Goal: Task Accomplishment & Management: Complete application form

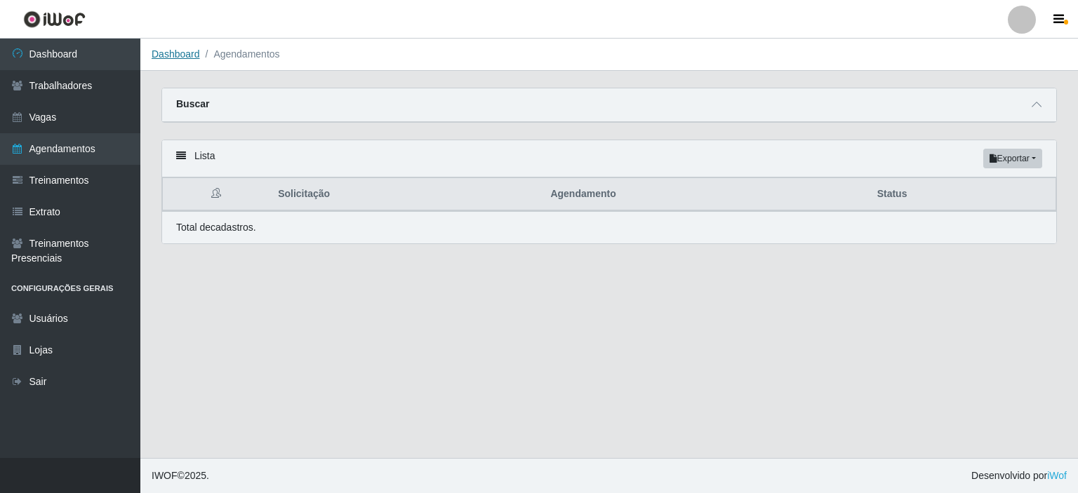
click at [166, 49] on link "Dashboard" at bounding box center [176, 53] width 48 height 11
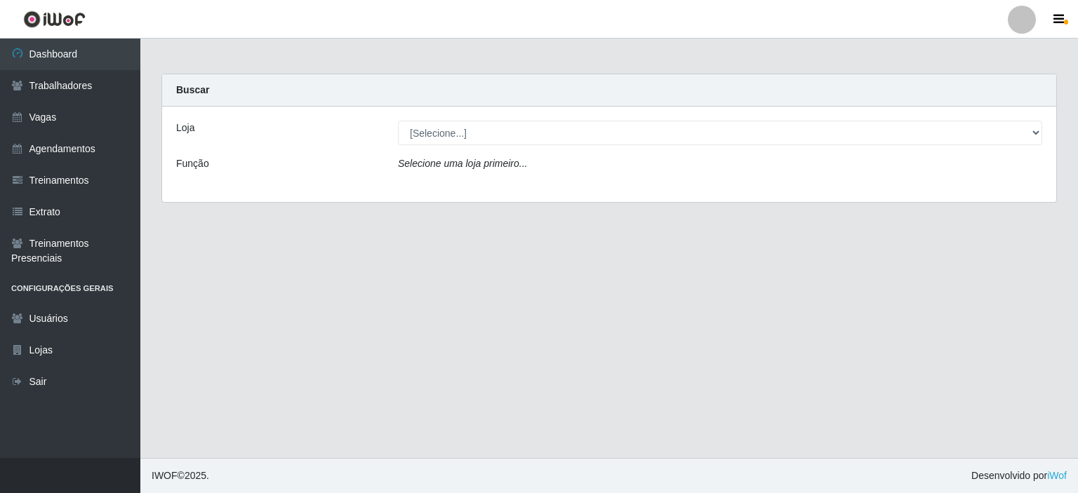
click at [700, 215] on div "Carregando... Buscar Loja [Selecione...] Iskisita Atakado - Shopping [GEOGRAPHI…" at bounding box center [609, 147] width 917 height 146
click at [567, 152] on div "Loja [Selecione...] Iskisita Atakado - Shopping [GEOGRAPHIC_DATA] Função Seleci…" at bounding box center [609, 154] width 894 height 95
click at [403, 158] on icon "Selecione uma loja primeiro..." at bounding box center [462, 163] width 129 height 11
drag, startPoint x: 935, startPoint y: 154, endPoint x: 352, endPoint y: 204, distance: 585.4
click at [933, 154] on div "Loja [Selecione...] Iskisita Atakado - Shopping [GEOGRAPHIC_DATA] Função Seleci…" at bounding box center [609, 154] width 894 height 95
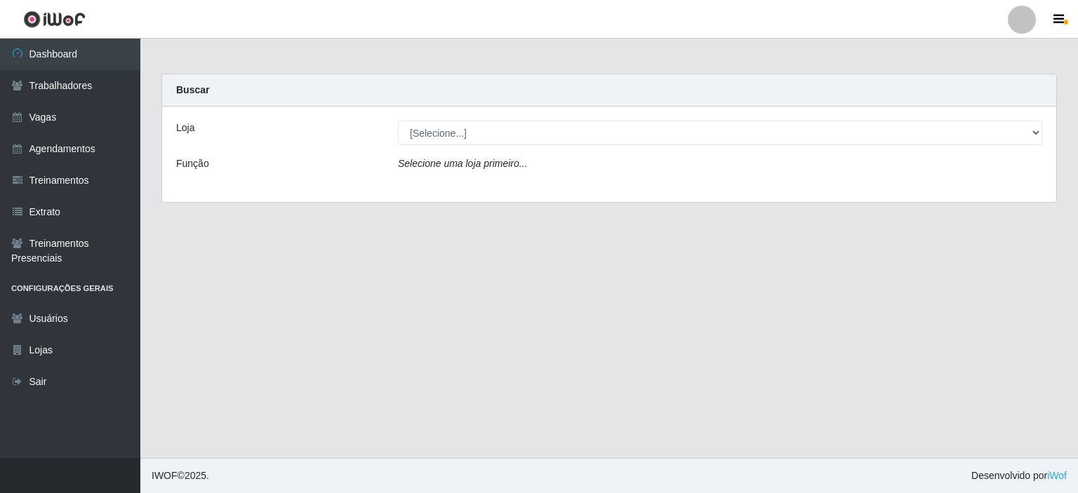
click at [192, 238] on main "Carregando... Buscar Loja [Selecione...] Iskisita Atakado - Shopping [GEOGRAPHI…" at bounding box center [609, 249] width 938 height 420
click at [204, 183] on div "Loja [Selecione...] Iskisita Atakado - Shopping [GEOGRAPHIC_DATA] Função Seleci…" at bounding box center [609, 154] width 894 height 95
click at [216, 168] on div "Função" at bounding box center [277, 167] width 222 height 20
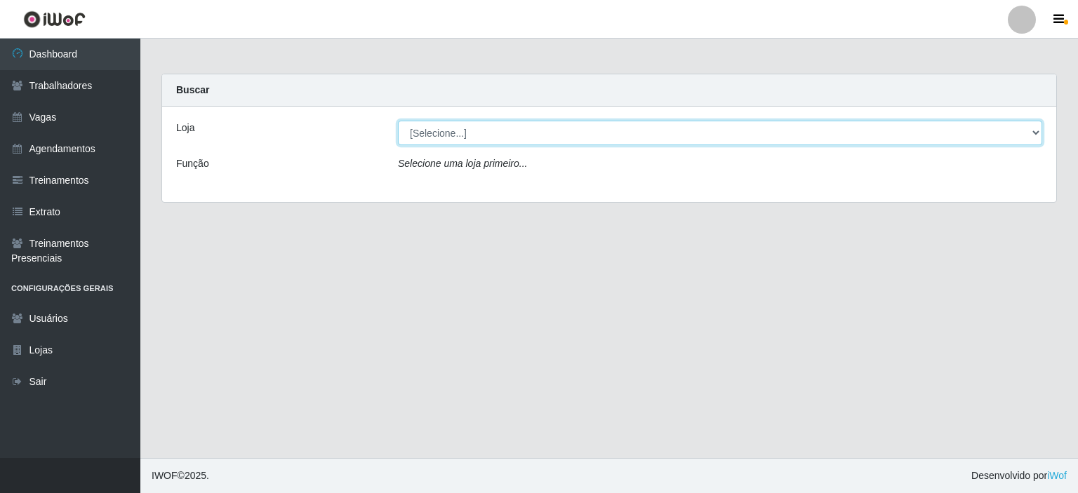
click at [1028, 131] on select "[Selecione...] [GEOGRAPHIC_DATA] - Shopping [GEOGRAPHIC_DATA]" at bounding box center [720, 133] width 644 height 25
select select "424"
click at [398, 121] on select "[Selecione...] [GEOGRAPHIC_DATA] - Shopping [GEOGRAPHIC_DATA]" at bounding box center [720, 133] width 644 height 25
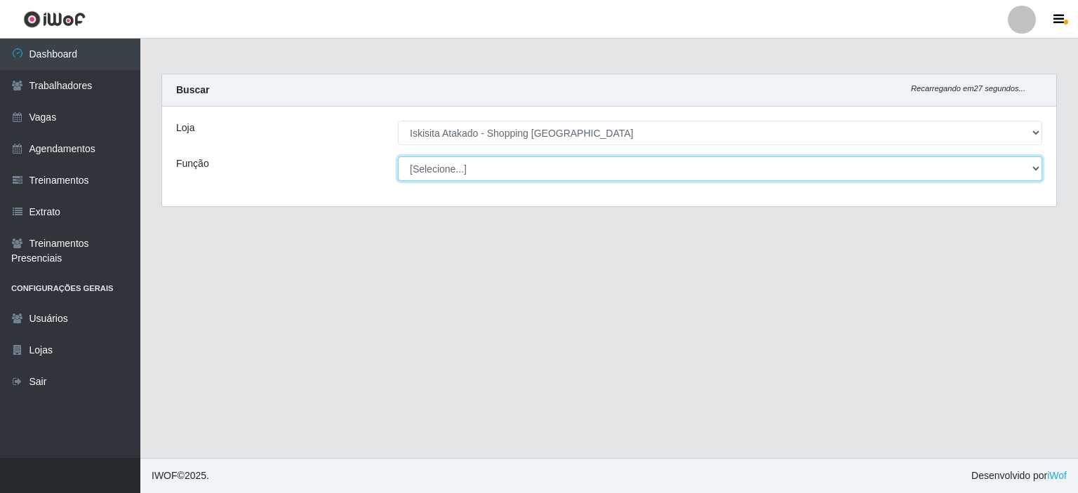
click at [1028, 171] on select "[Selecione...] Auxiliar de Estacionamento Auxiliar de Estacionamento + Auxiliar…" at bounding box center [720, 169] width 644 height 25
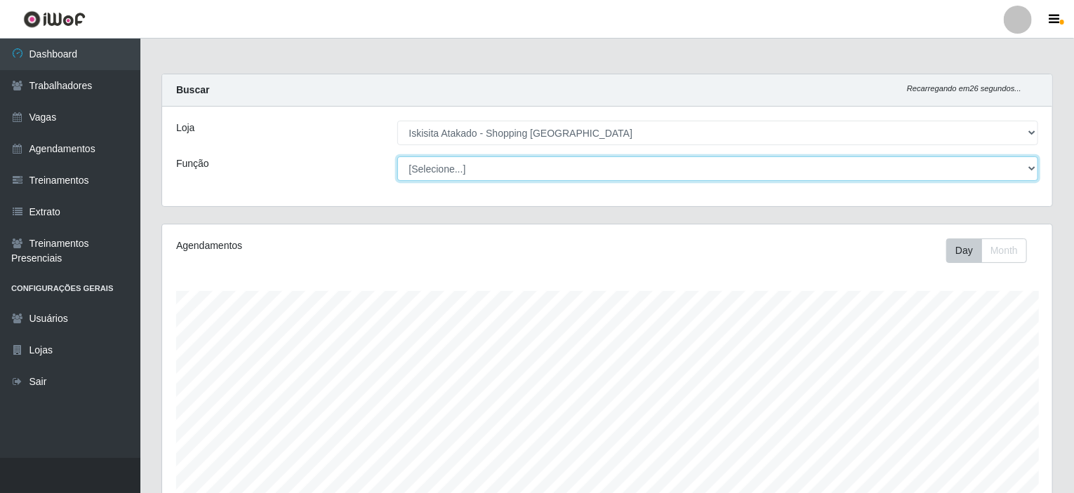
scroll to position [291, 890]
click at [397, 157] on select "[Selecione...] Auxiliar de Estacionamento Auxiliar de Estacionamento + Auxiliar…" at bounding box center [718, 169] width 642 height 25
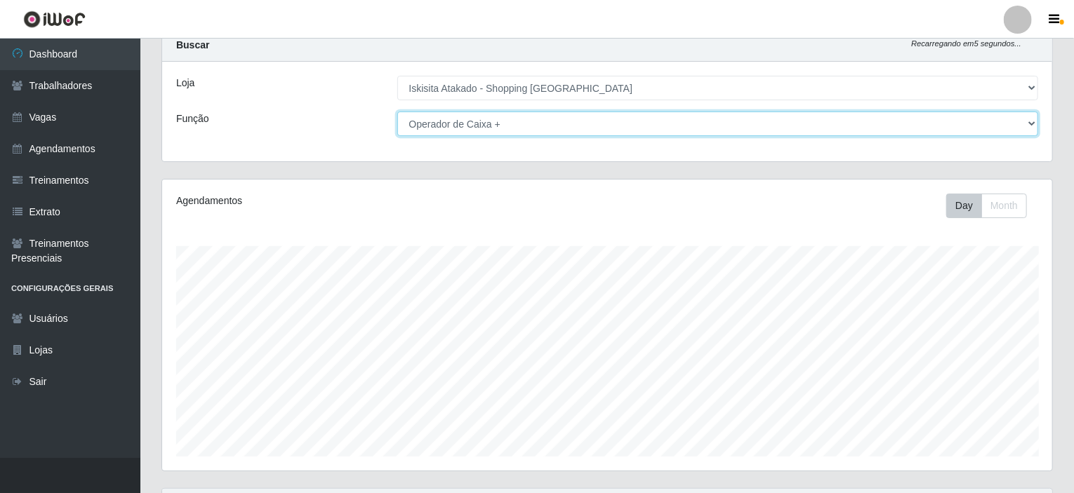
scroll to position [0, 0]
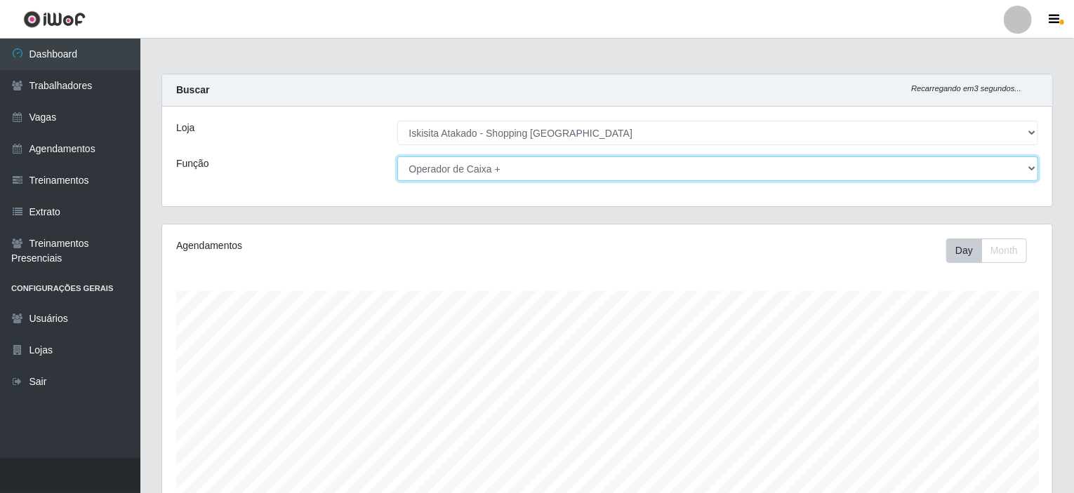
click at [1028, 162] on select "[Selecione...] Auxiliar de Estacionamento Auxiliar de Estacionamento + Auxiliar…" at bounding box center [718, 169] width 642 height 25
select select "73"
click at [397, 157] on select "[Selecione...] Auxiliar de Estacionamento Auxiliar de Estacionamento + Auxiliar…" at bounding box center [718, 169] width 642 height 25
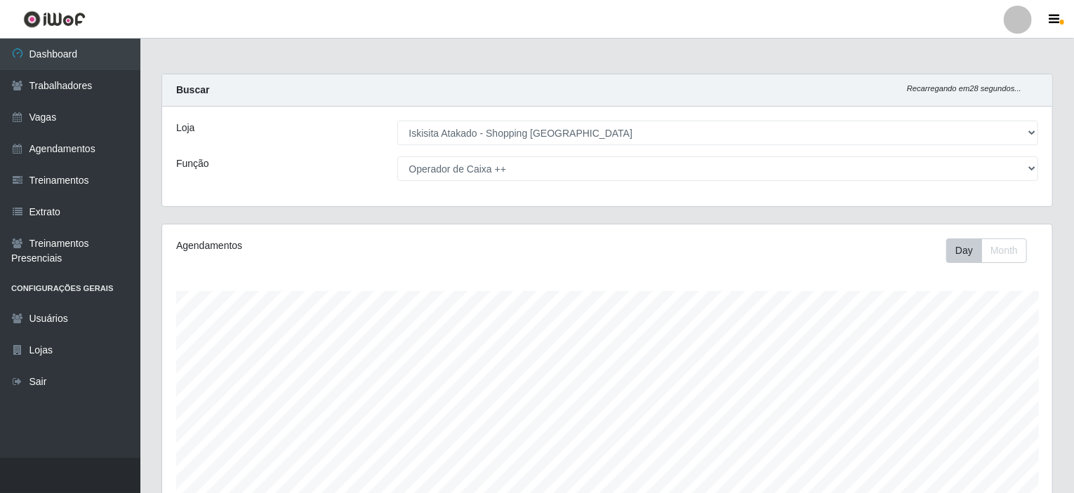
click at [378, 282] on div "Agendamentos Day Month 24/08 Agendamentos 36" at bounding box center [607, 370] width 890 height 291
click at [378, 206] on div "Buscar Recarregando em 25 segundos... Loja [Selecione...] Iskisita Atakado - Sh…" at bounding box center [606, 140] width 891 height 133
click at [84, 151] on link "Agendamentos" at bounding box center [70, 149] width 140 height 32
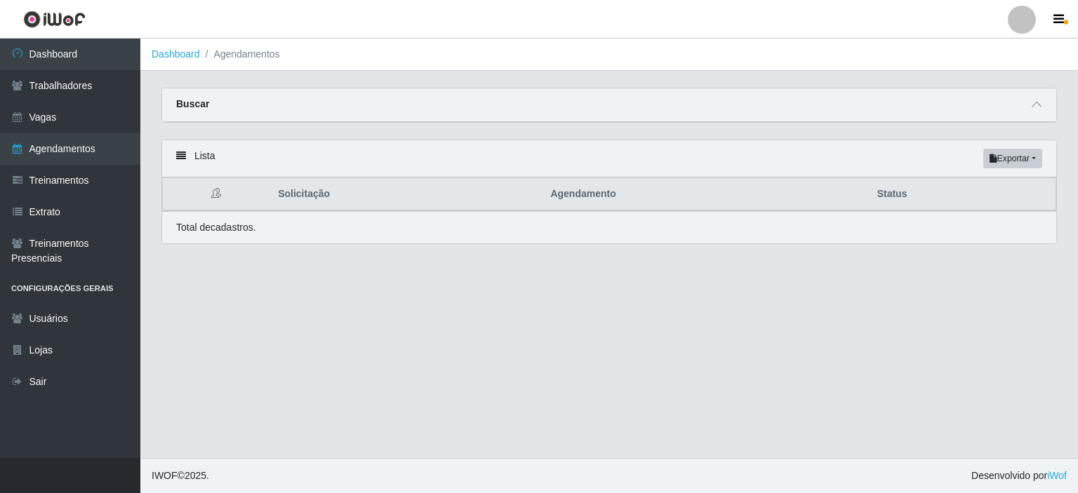
click at [223, 338] on main "Dashboard Agendamentos Carregando... Buscar Início em Término em Status [Seleci…" at bounding box center [609, 249] width 938 height 420
click at [174, 53] on link "Dashboard" at bounding box center [176, 53] width 48 height 11
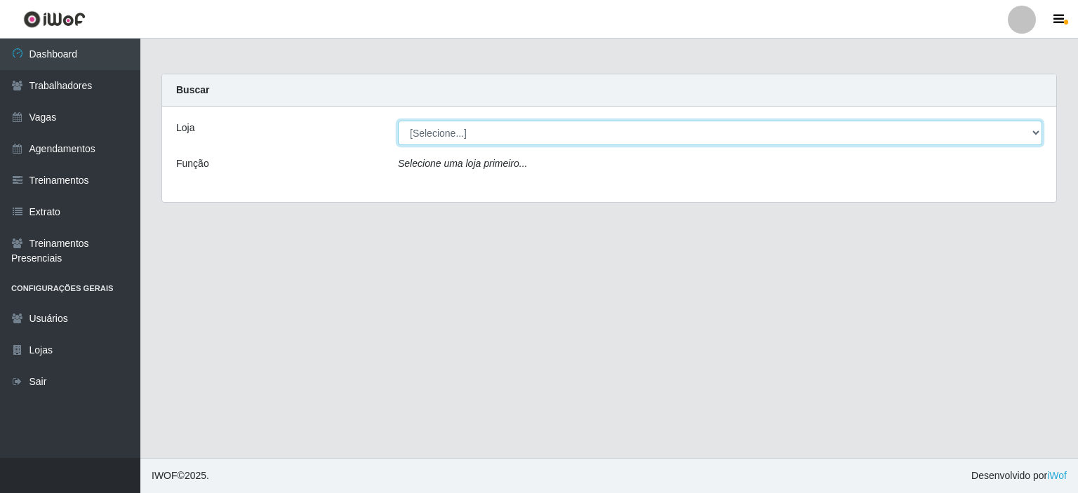
click at [1032, 137] on select "[Selecione...] Iskisita Atakado - Shopping Midway Mall" at bounding box center [720, 133] width 644 height 25
select select "424"
click at [398, 121] on select "[Selecione...] Iskisita Atakado - Shopping Midway Mall" at bounding box center [720, 133] width 644 height 25
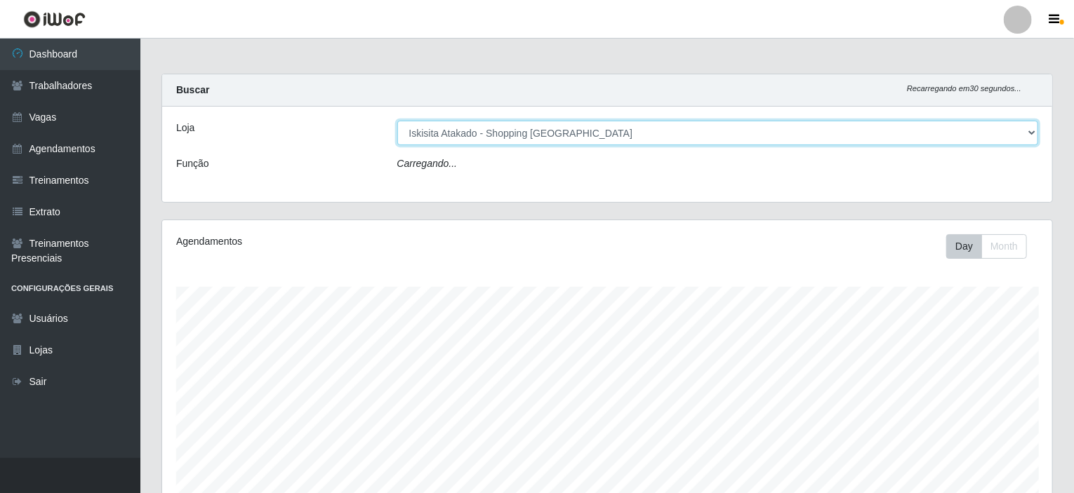
scroll to position [291, 890]
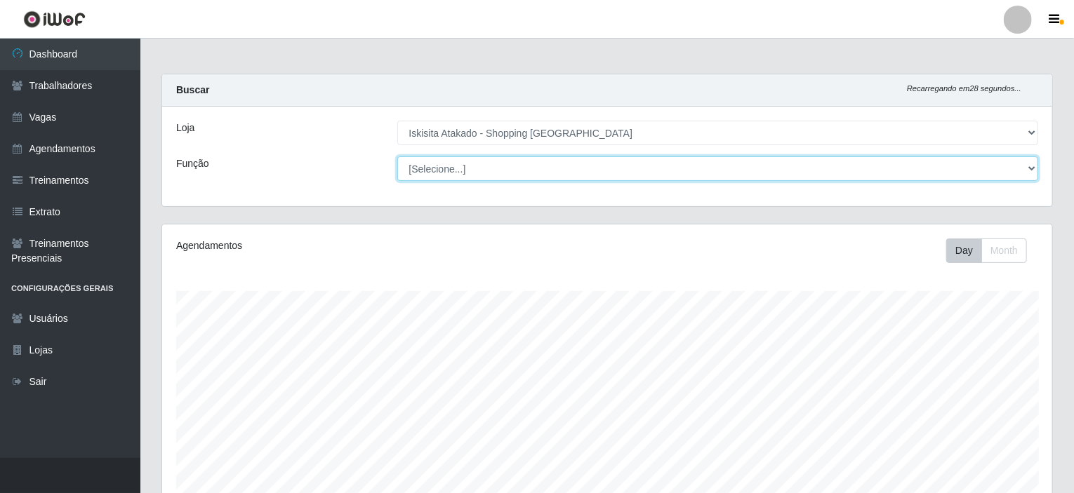
click at [1035, 167] on select "[Selecione...] Auxiliar de Estacionamento Auxiliar de Estacionamento + Auxiliar…" at bounding box center [718, 169] width 642 height 25
click at [397, 157] on select "[Selecione...] Auxiliar de Estacionamento Auxiliar de Estacionamento + Auxiliar…" at bounding box center [718, 169] width 642 height 25
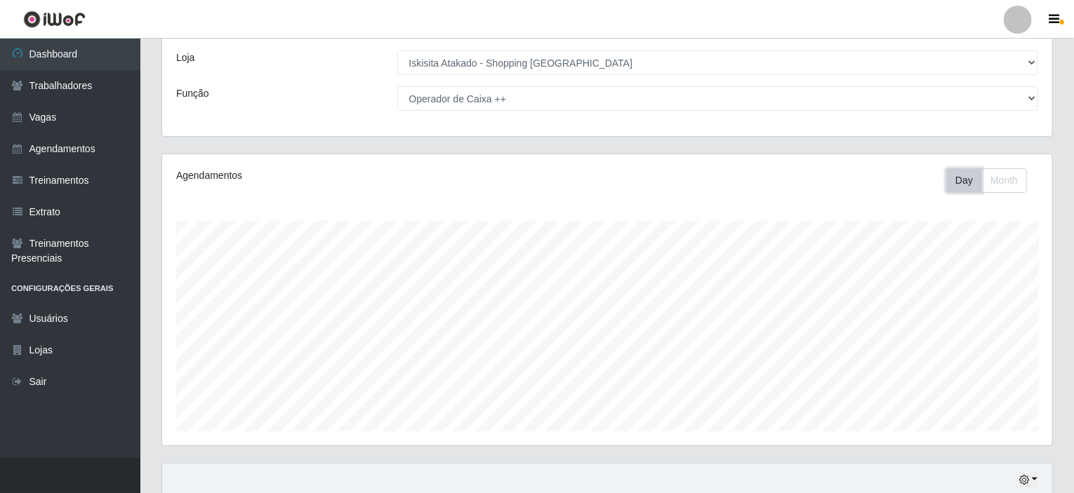
click at [961, 173] on button "Day" at bounding box center [964, 180] width 36 height 25
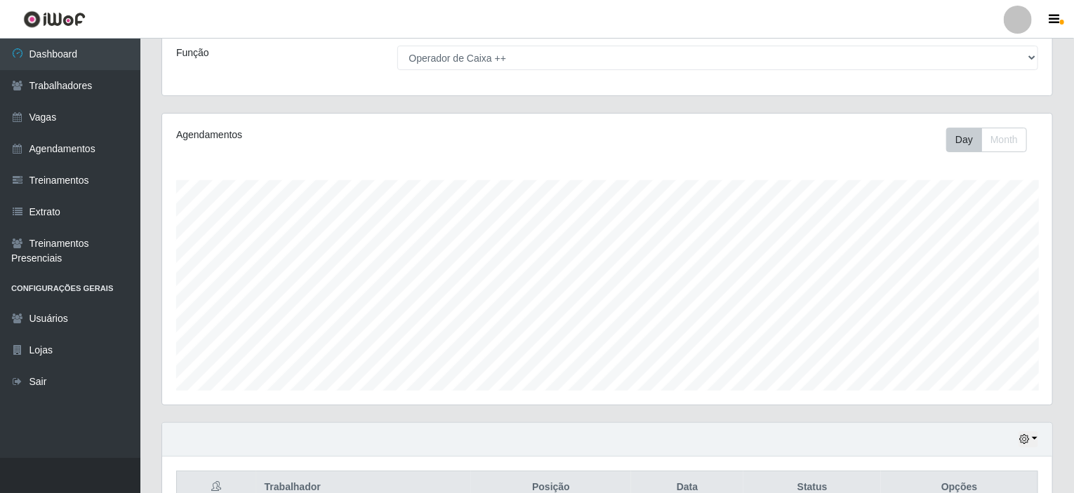
scroll to position [0, 0]
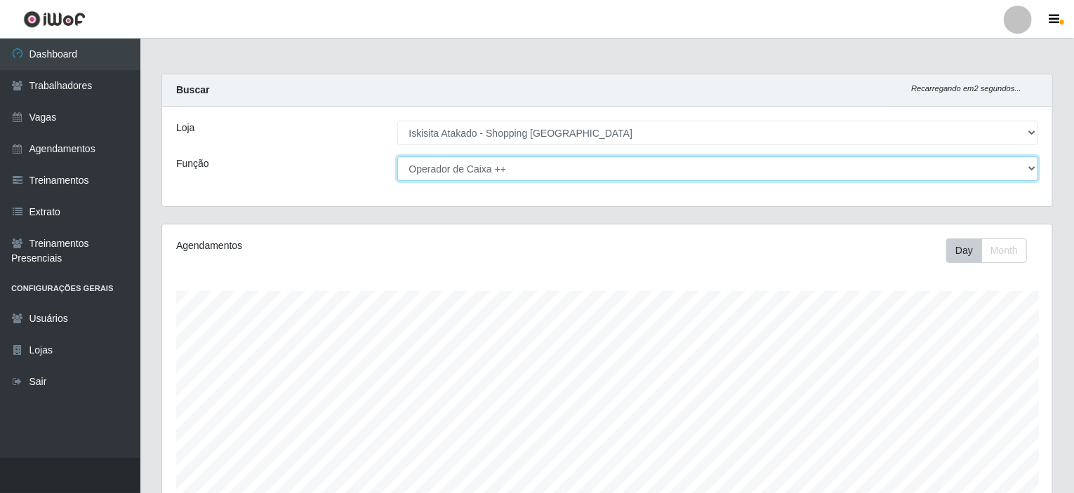
click at [1036, 168] on select "[Selecione...] Auxiliar de Estacionamento Auxiliar de Estacionamento + Auxiliar…" at bounding box center [718, 169] width 642 height 25
click at [397, 157] on select "[Selecione...] Auxiliar de Estacionamento Auxiliar de Estacionamento + Auxiliar…" at bounding box center [718, 169] width 642 height 25
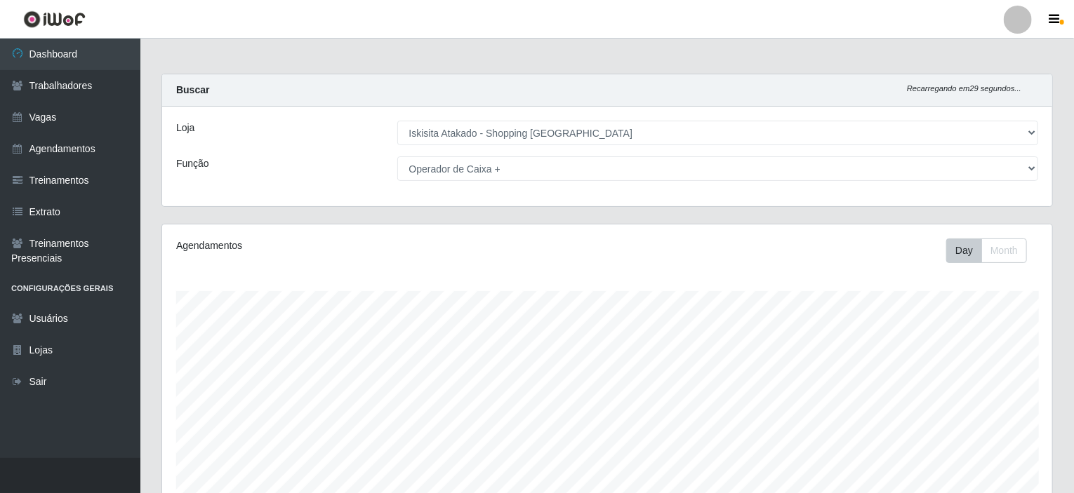
click at [171, 314] on div "Agendamentos Day Month 28/09 Agendamentos 48" at bounding box center [607, 370] width 890 height 291
click at [194, 92] on strong "Buscar" at bounding box center [192, 89] width 33 height 11
click at [556, 217] on div "Carregando... Buscar Recarregando em 28 segundos... Loja [Selecione...] Iskisit…" at bounding box center [607, 149] width 912 height 150
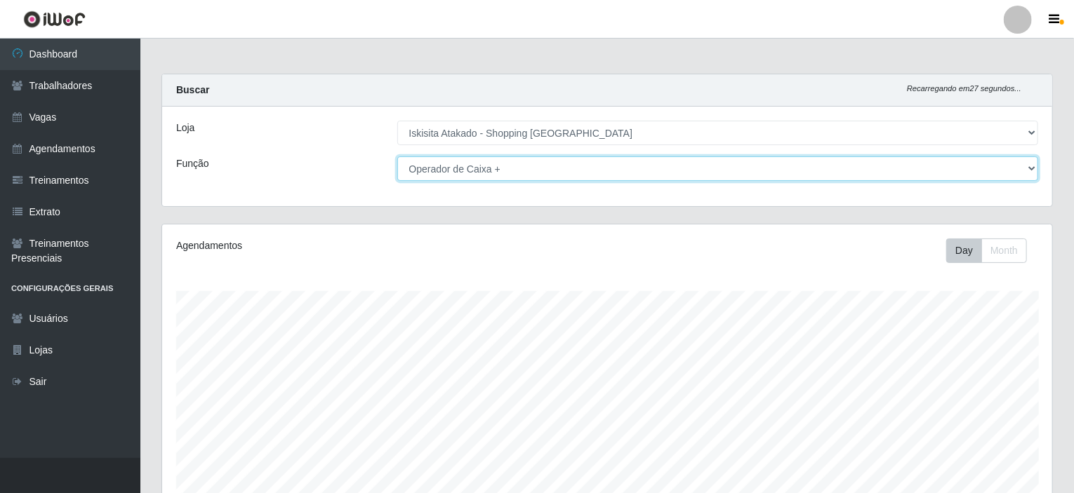
click at [1026, 163] on select "[Selecione...] Auxiliar de Estacionamento Auxiliar de Estacionamento + Auxiliar…" at bounding box center [718, 169] width 642 height 25
select select "73"
click at [397, 157] on select "[Selecione...] Auxiliar de Estacionamento Auxiliar de Estacionamento + Auxiliar…" at bounding box center [718, 169] width 642 height 25
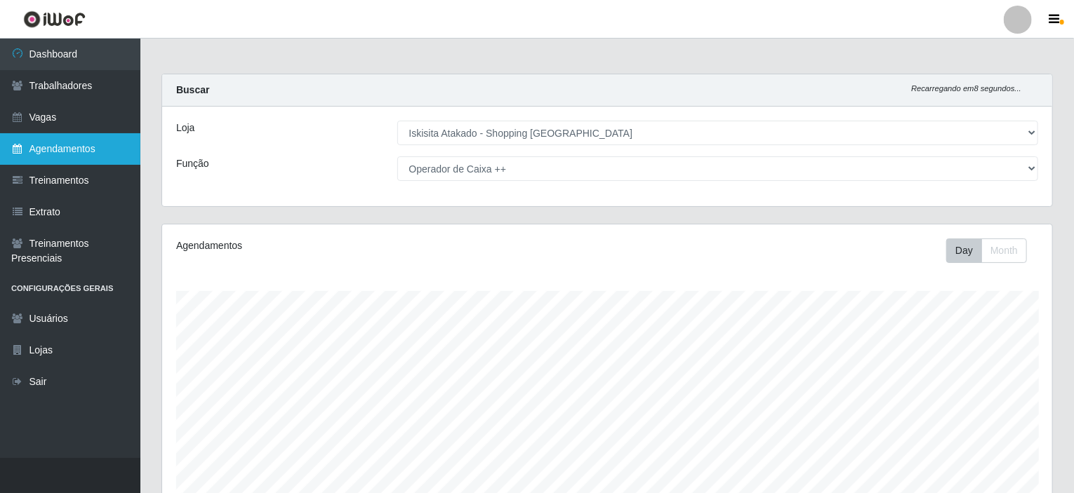
click at [67, 149] on link "Agendamentos" at bounding box center [70, 149] width 140 height 32
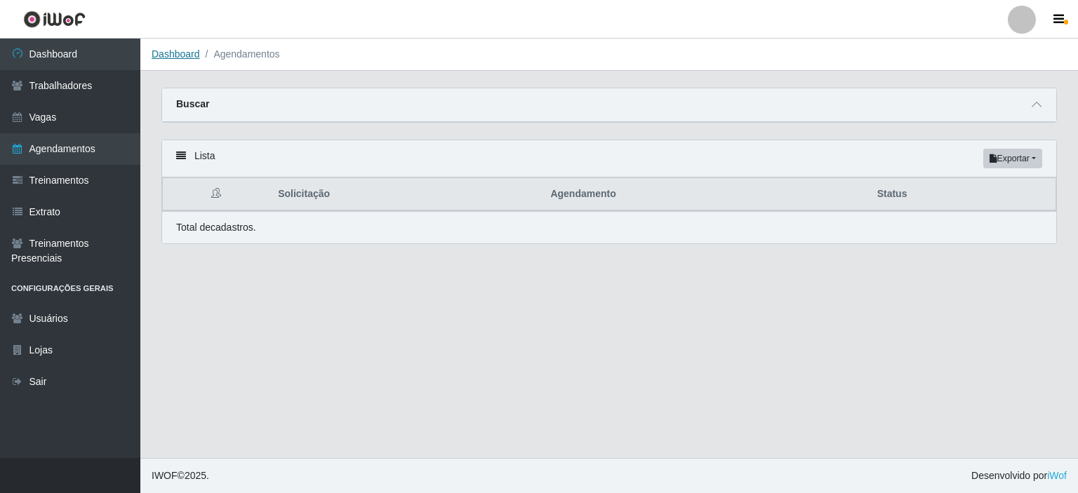
click at [187, 58] on link "Dashboard" at bounding box center [176, 53] width 48 height 11
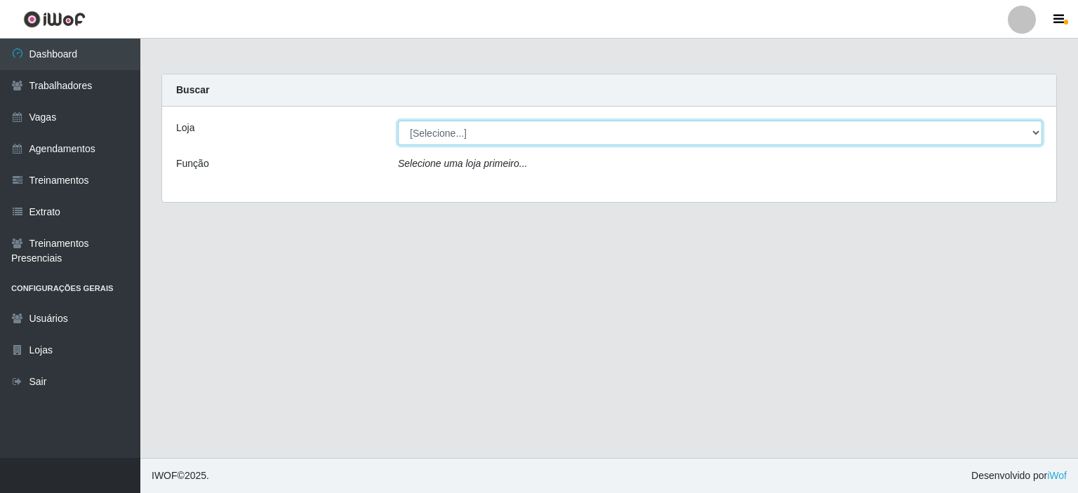
click at [1034, 134] on select "[Selecione...] Iskisita Atakado - Shopping Midway Mall" at bounding box center [720, 133] width 644 height 25
select select "424"
click at [398, 121] on select "[Selecione...] Iskisita Atakado - Shopping Midway Mall" at bounding box center [720, 133] width 644 height 25
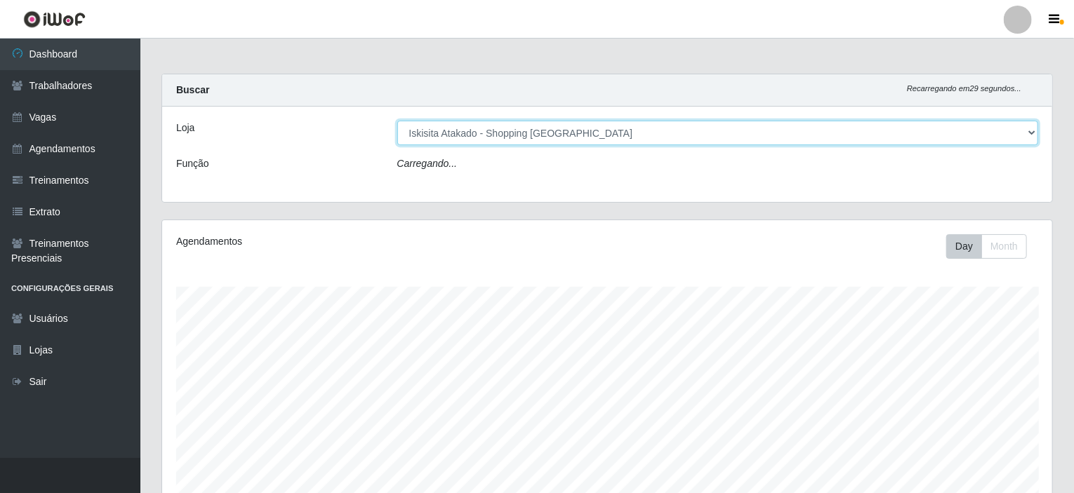
scroll to position [291, 890]
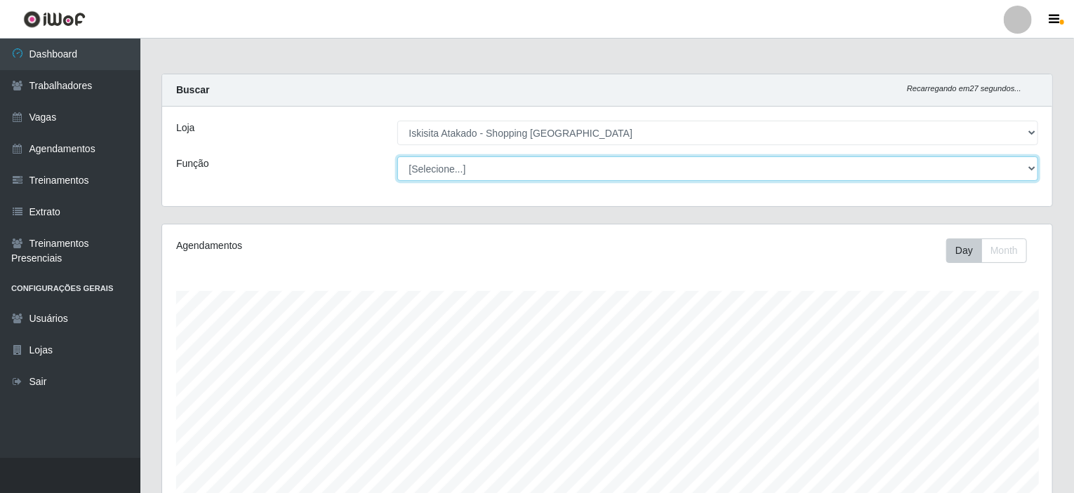
click at [1034, 171] on select "[Selecione...] Auxiliar de Estacionamento Auxiliar de Estacionamento + Auxiliar…" at bounding box center [718, 169] width 642 height 25
select select "73"
click at [397, 157] on select "[Selecione...] Auxiliar de Estacionamento Auxiliar de Estacionamento + Auxiliar…" at bounding box center [718, 169] width 642 height 25
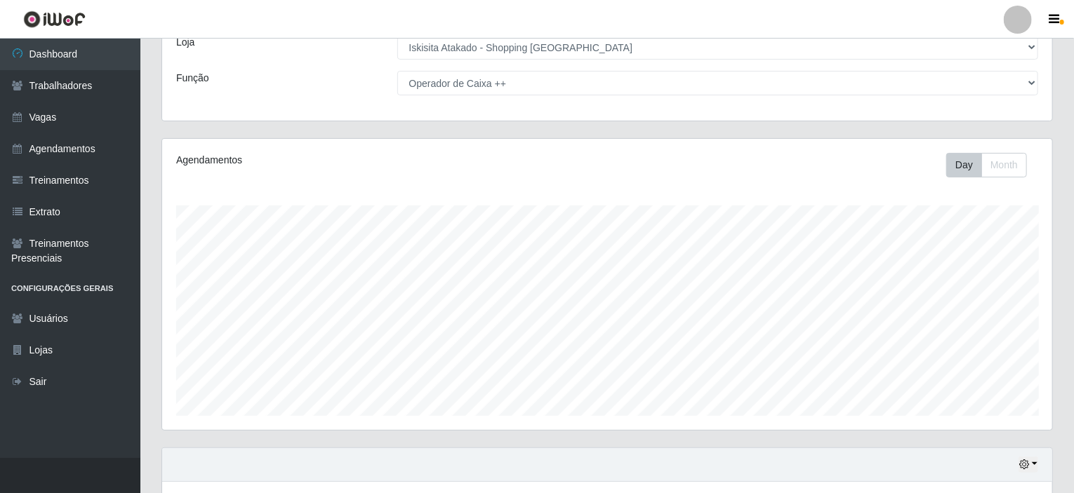
scroll to position [186, 0]
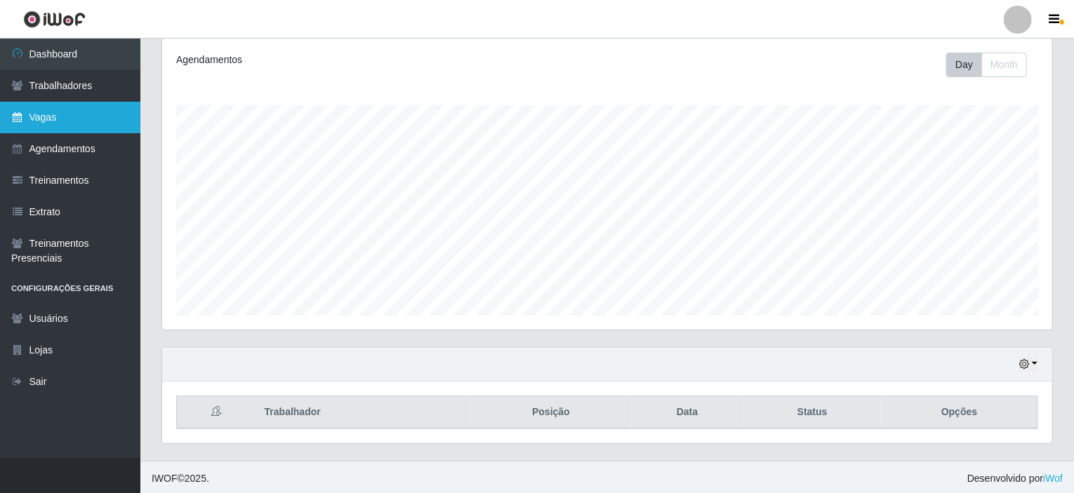
click at [69, 114] on link "Vagas" at bounding box center [70, 118] width 140 height 32
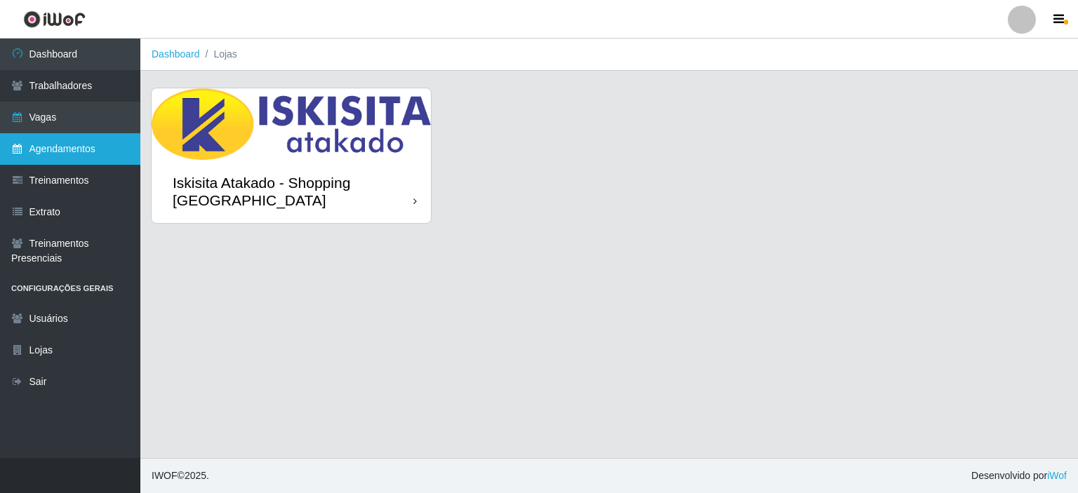
click at [70, 145] on link "Agendamentos" at bounding box center [70, 149] width 140 height 32
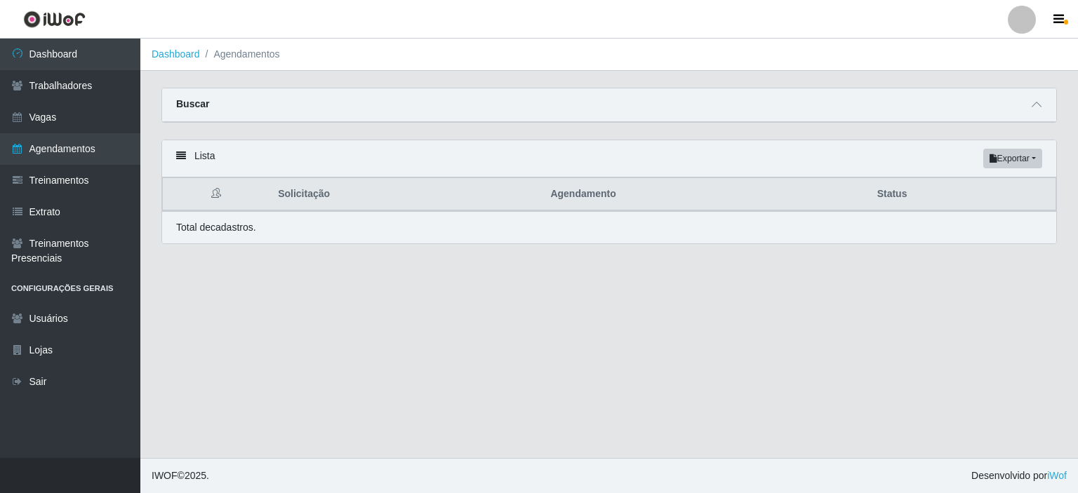
click at [533, 324] on main "Dashboard Agendamentos Carregando... Buscar Início em Término em Status [Seleci…" at bounding box center [609, 249] width 938 height 420
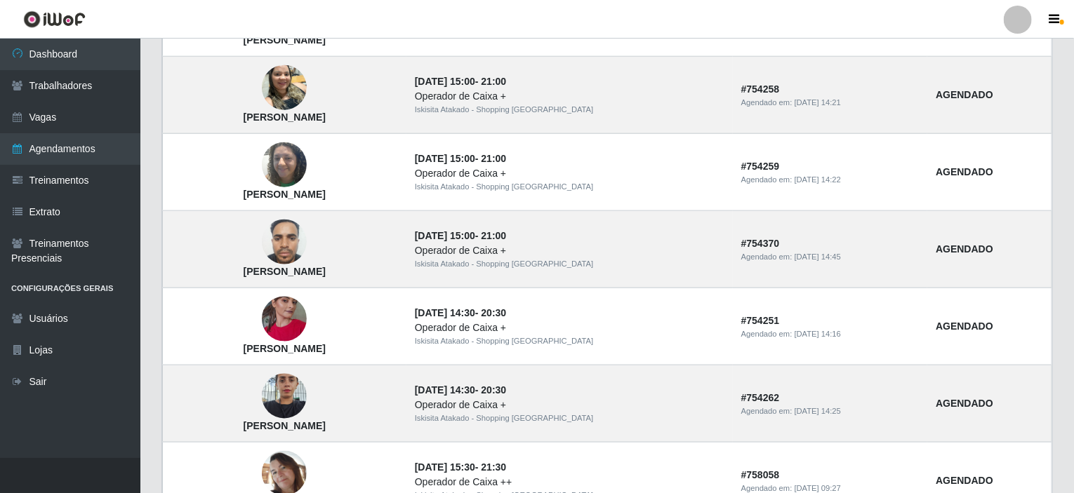
scroll to position [967, 0]
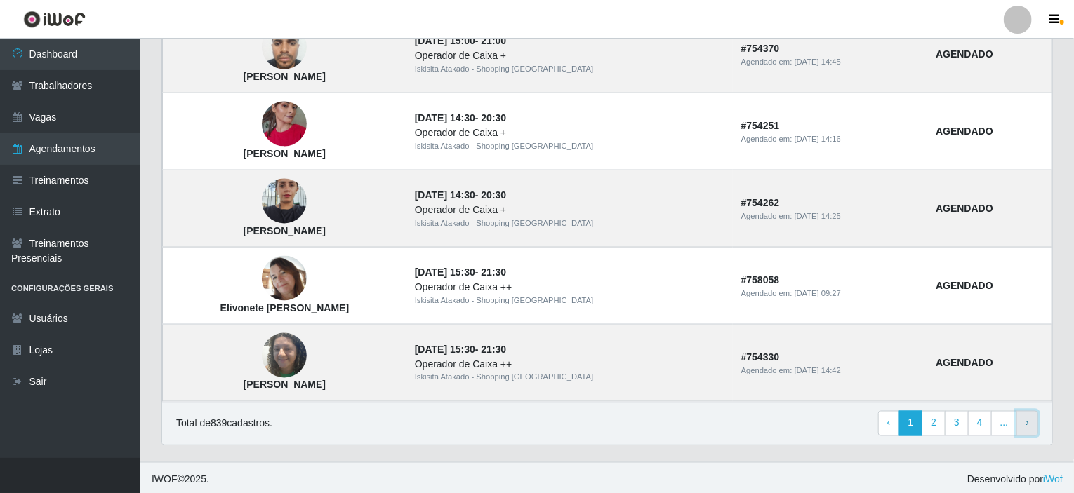
click at [1030, 417] on link "› Next" at bounding box center [1027, 423] width 22 height 25
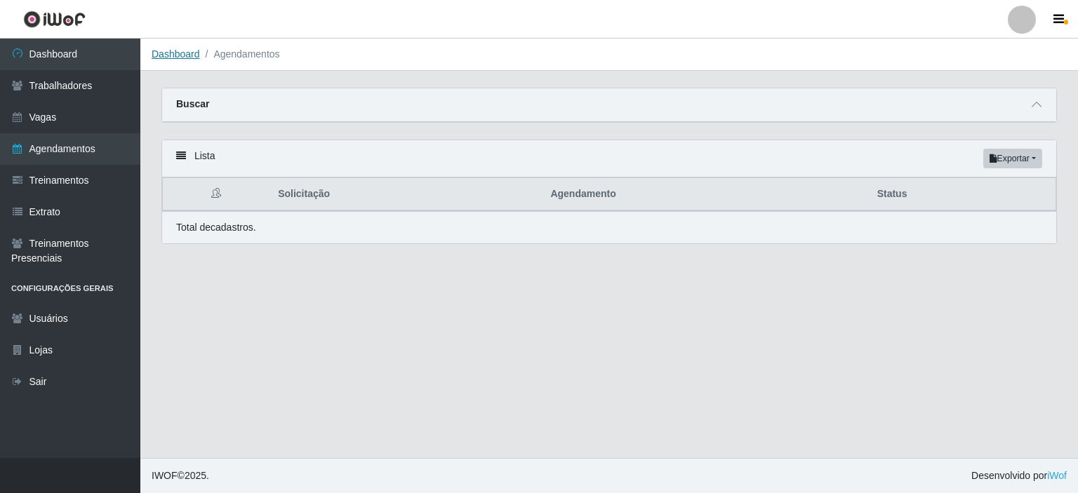
click at [169, 51] on link "Dashboard" at bounding box center [176, 53] width 48 height 11
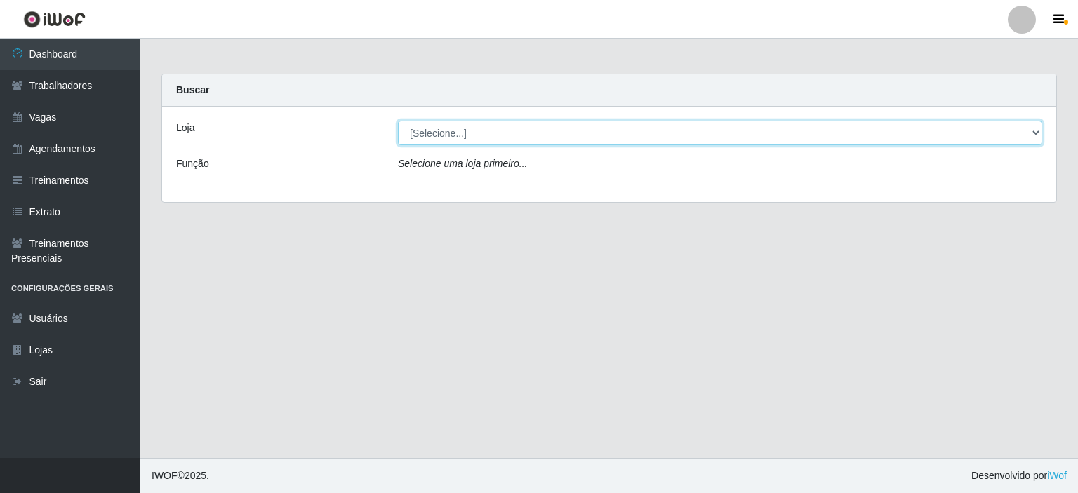
click at [1030, 132] on select "[Selecione...] Iskisita Atakado - Shopping Midway Mall" at bounding box center [720, 133] width 644 height 25
select select "424"
click at [398, 121] on select "[Selecione...] Iskisita Atakado - Shopping Midway Mall" at bounding box center [720, 133] width 644 height 25
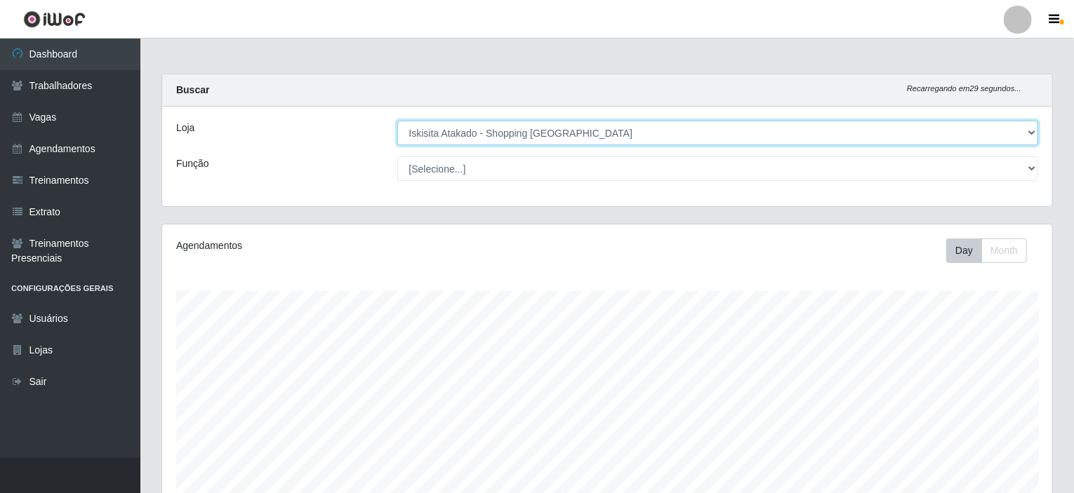
scroll to position [291, 890]
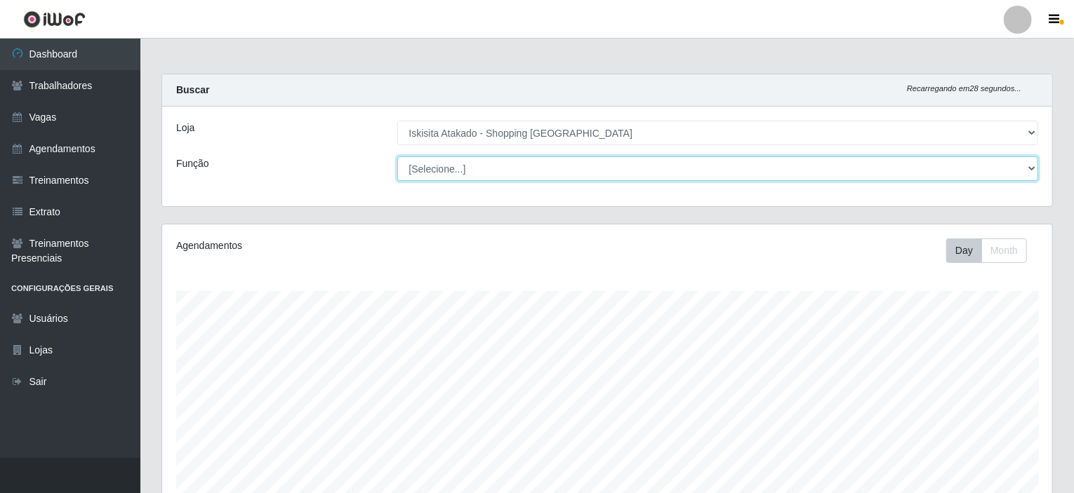
click at [1030, 173] on select "[Selecione...] Auxiliar de Estacionamento Auxiliar de Estacionamento + Auxiliar…" at bounding box center [718, 169] width 642 height 25
click at [397, 157] on select "[Selecione...] Auxiliar de Estacionamento Auxiliar de Estacionamento + Auxiliar…" at bounding box center [718, 169] width 642 height 25
click at [1027, 170] on select "[Selecione...] Auxiliar de Estacionamento Auxiliar de Estacionamento + Auxiliar…" at bounding box center [718, 169] width 642 height 25
click at [397, 157] on select "[Selecione...] Auxiliar de Estacionamento Auxiliar de Estacionamento + Auxiliar…" at bounding box center [718, 169] width 642 height 25
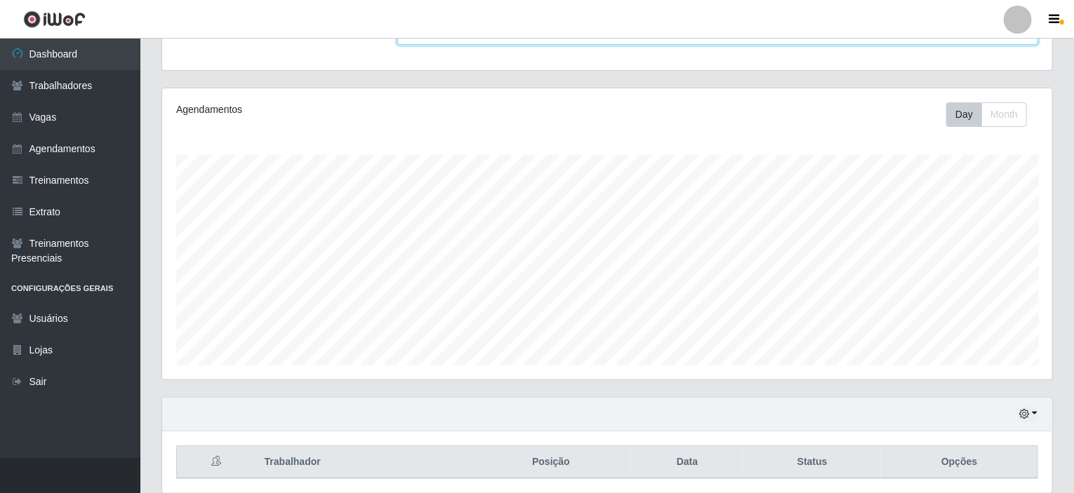
scroll to position [186, 0]
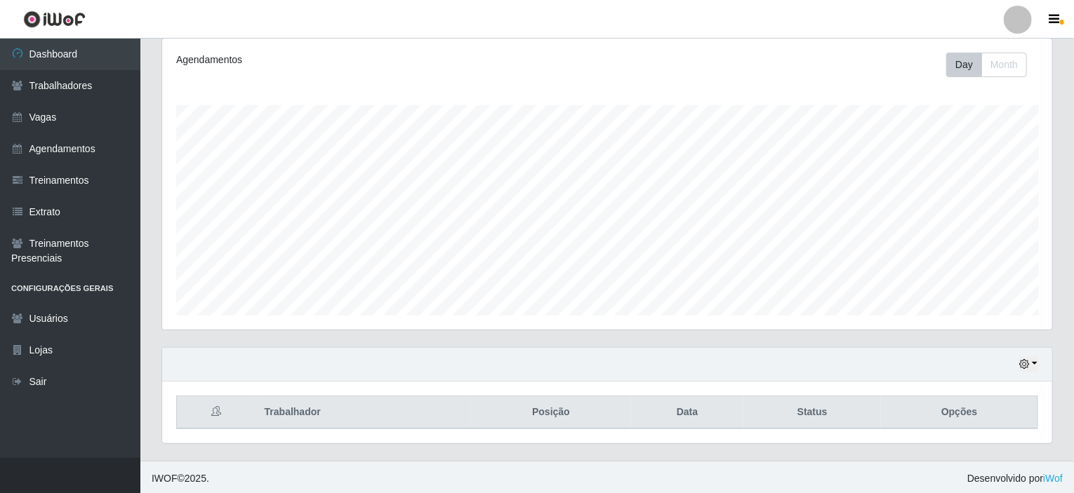
select select "73"
click at [796, 479] on footer "IWOF © 2025 . Desenvolvido por iWof" at bounding box center [606, 478] width 933 height 35
